Goal: Information Seeking & Learning: Learn about a topic

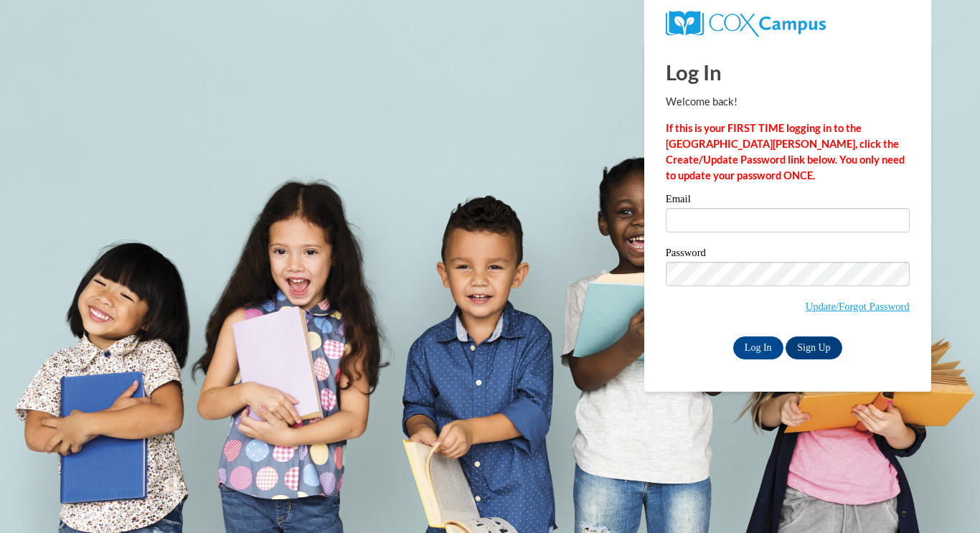
type input "sierrahburkhalter02@gmail.com"
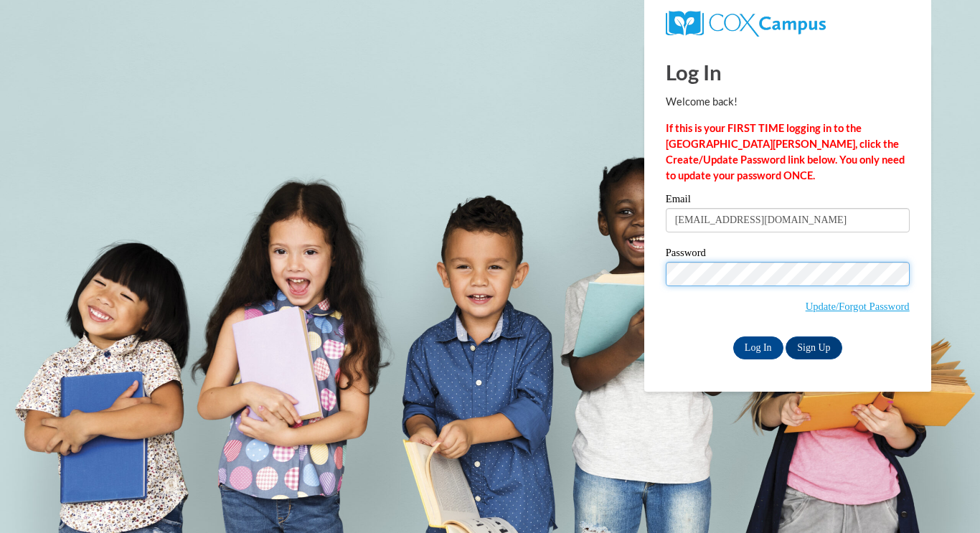
click at [733, 337] on input "Log In" at bounding box center [758, 348] width 50 height 23
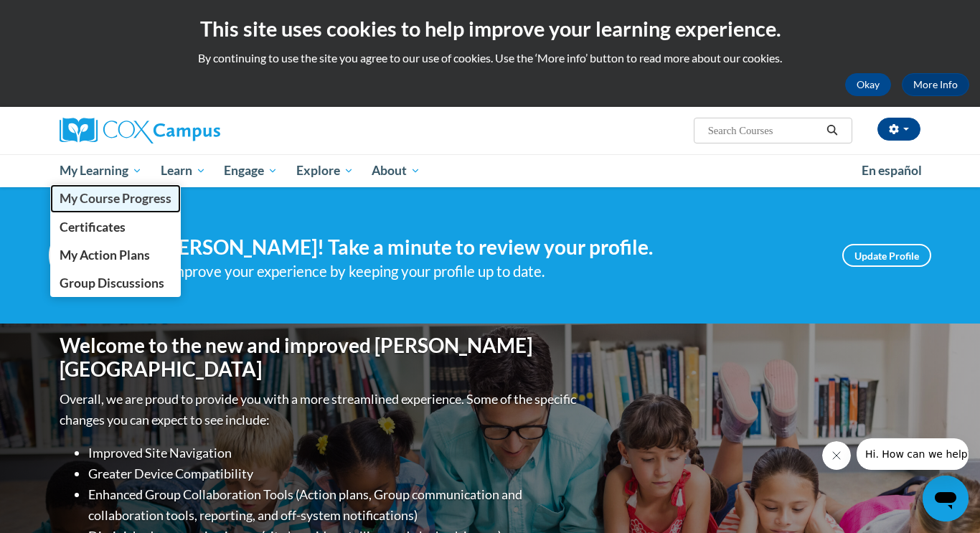
click at [93, 193] on span "My Course Progress" at bounding box center [116, 198] width 112 height 15
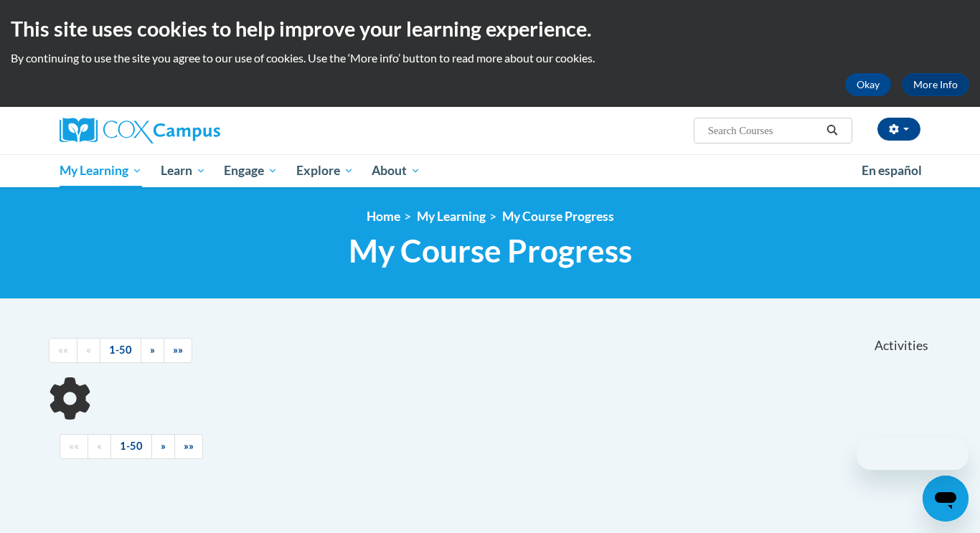
click at [560, 377] on div at bounding box center [490, 398] width 883 height 42
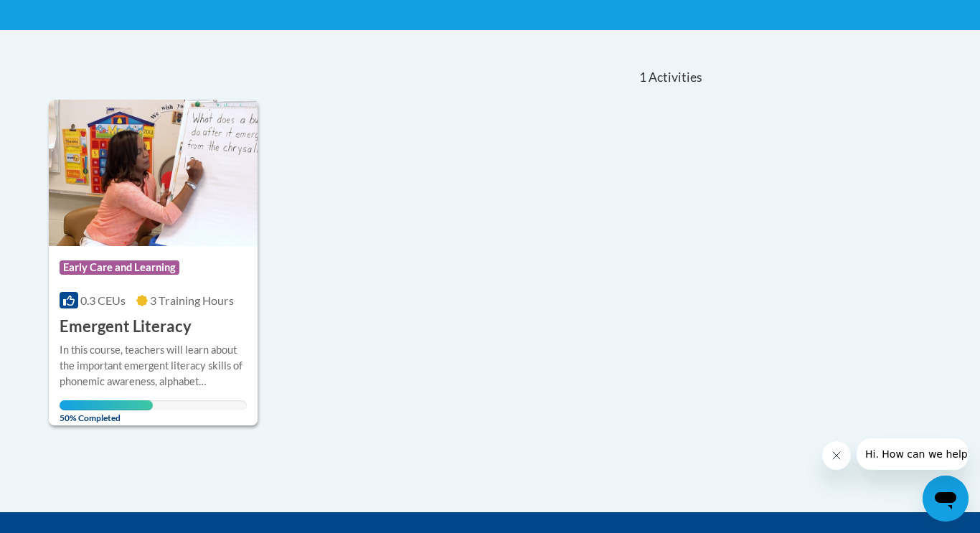
scroll to position [273, 0]
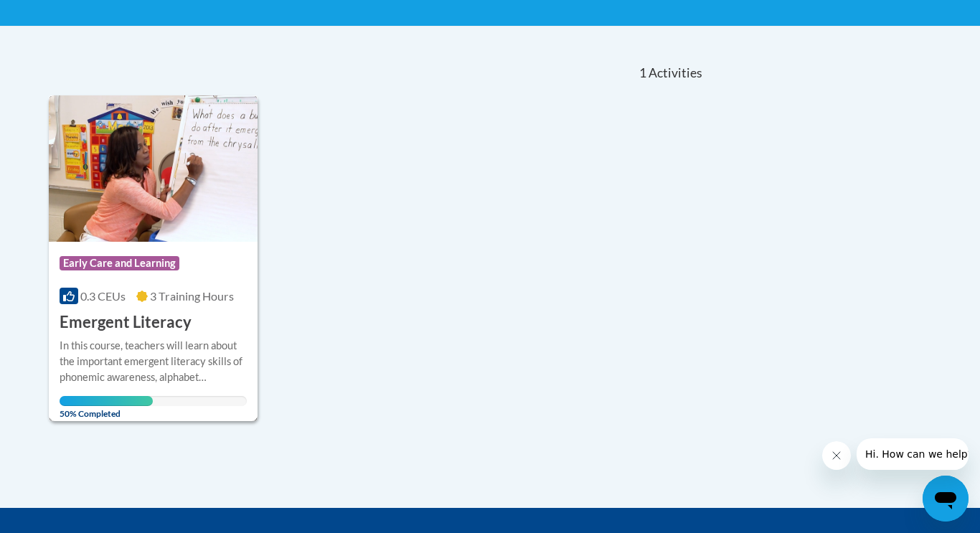
click at [196, 225] on img at bounding box center [153, 168] width 209 height 146
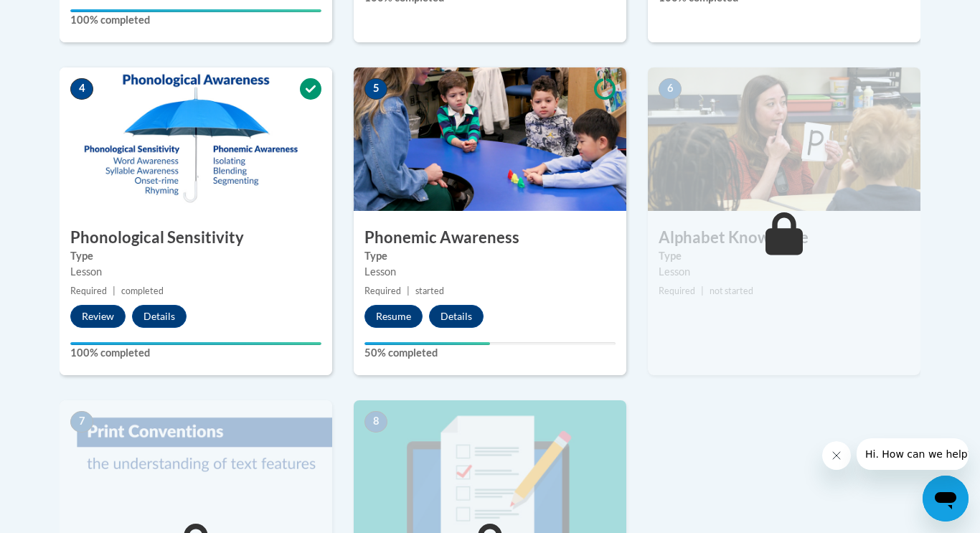
scroll to position [778, 0]
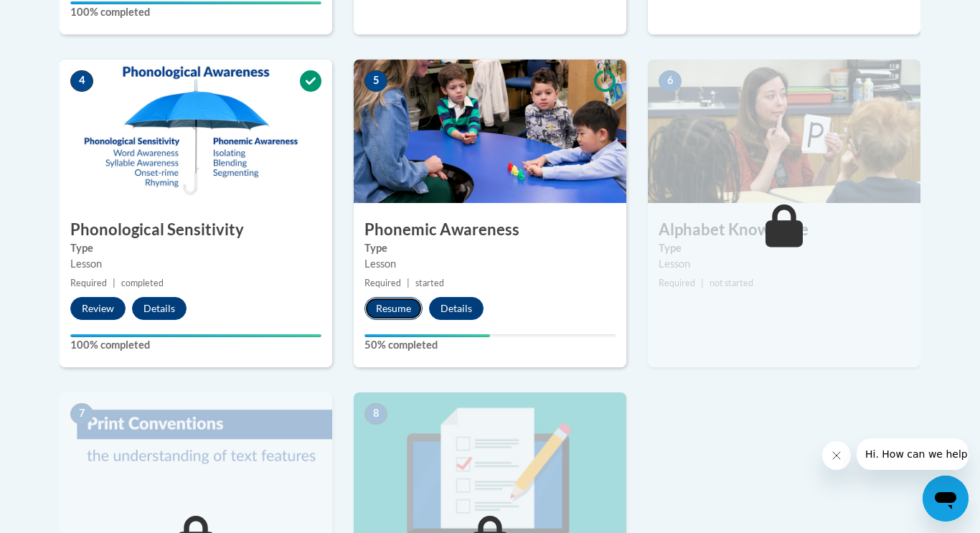
click at [400, 317] on button "Resume" at bounding box center [393, 308] width 58 height 23
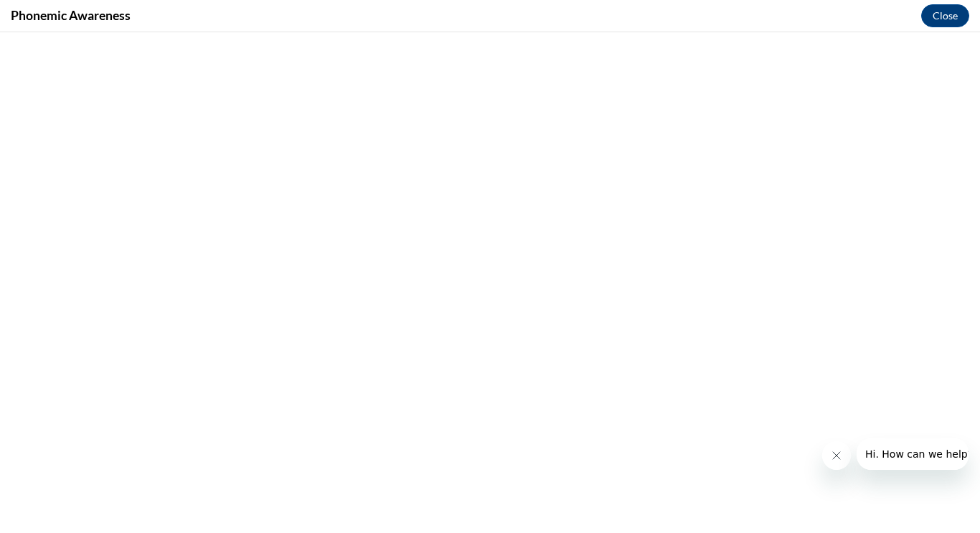
click at [829, 464] on button "Close message from company" at bounding box center [836, 455] width 29 height 29
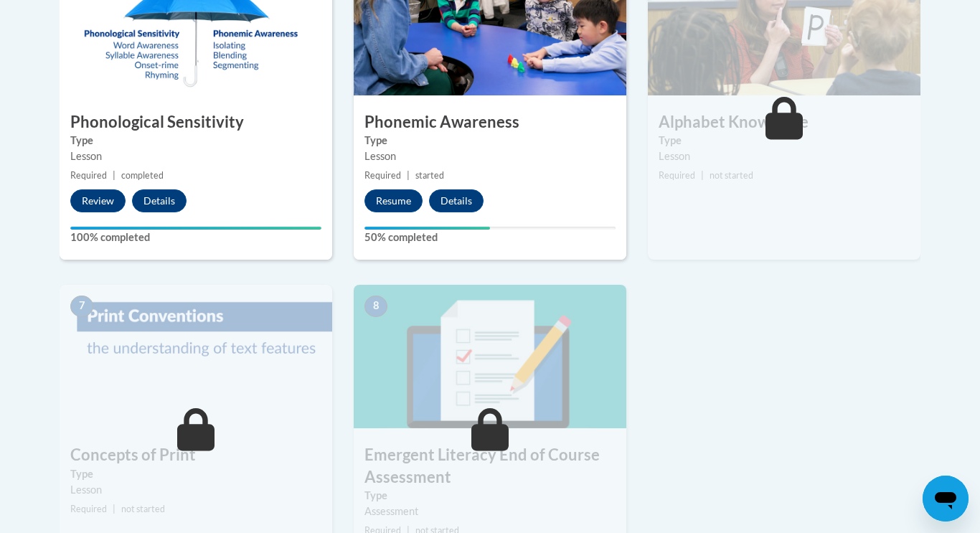
scroll to position [883, 0]
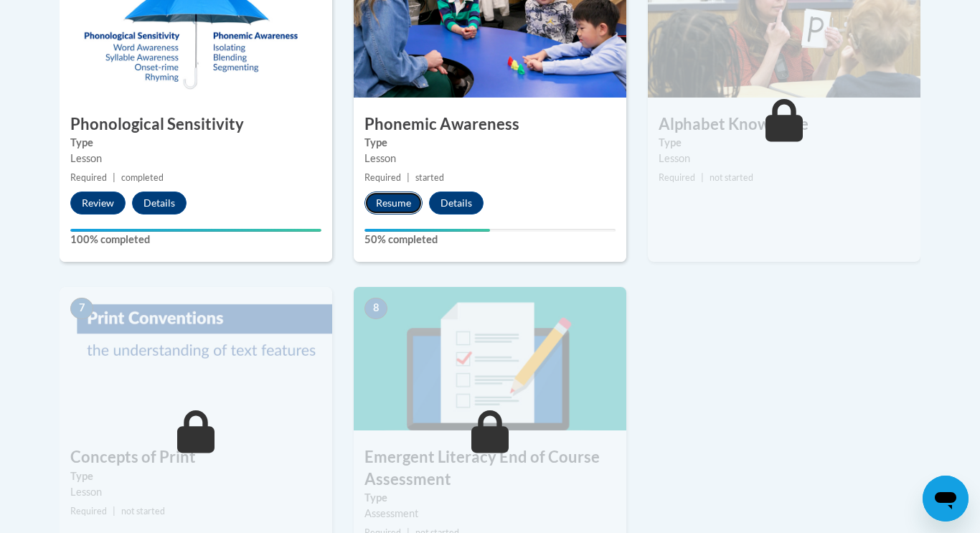
click at [387, 196] on button "Resume" at bounding box center [393, 203] width 58 height 23
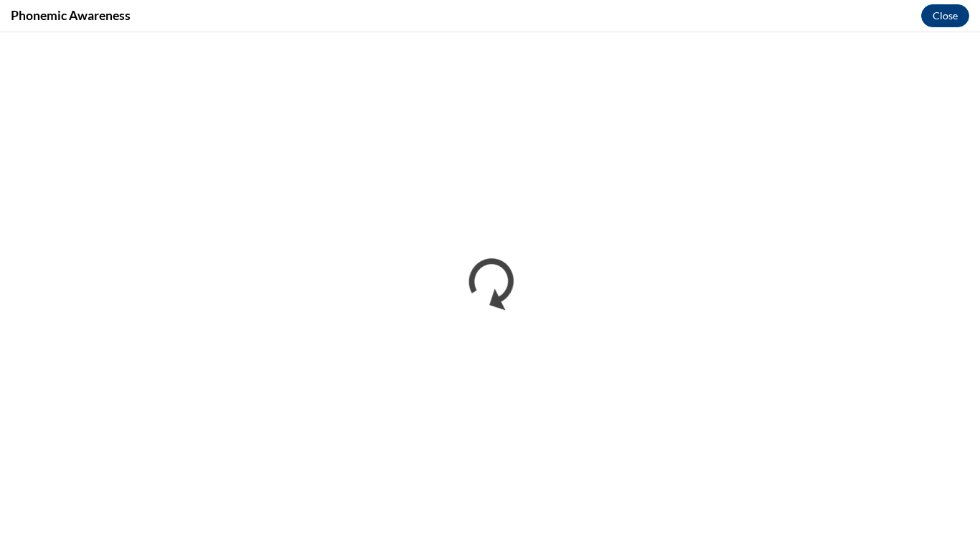
scroll to position [0, 0]
